Goal: Transaction & Acquisition: Purchase product/service

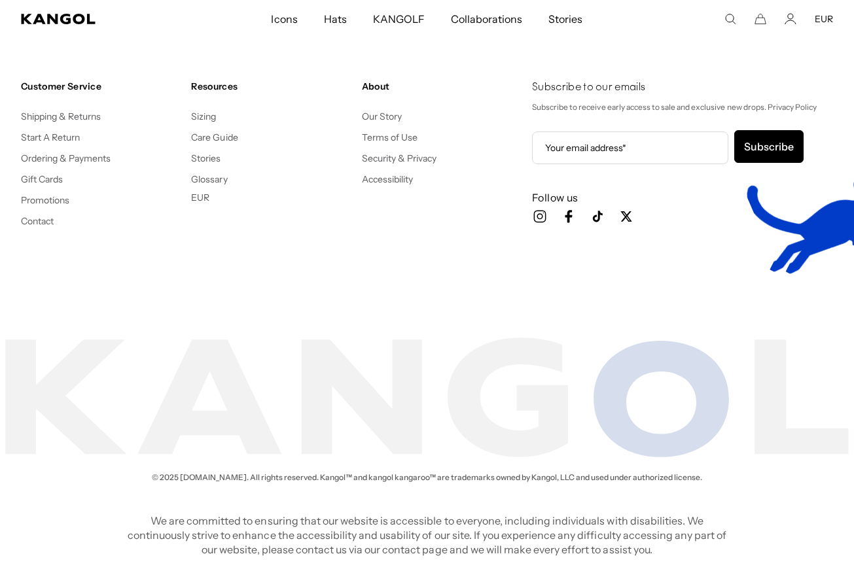
scroll to position [0, 270]
